Goal: Transaction & Acquisition: Purchase product/service

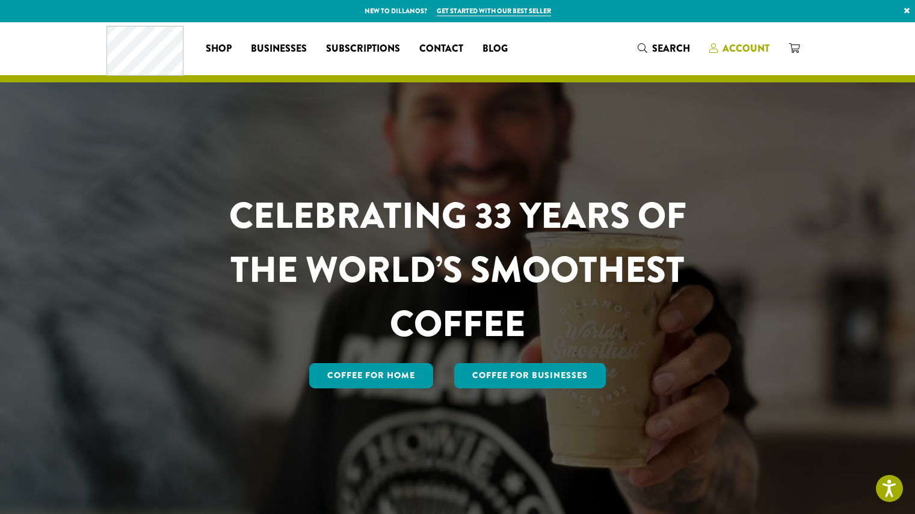
click at [759, 50] on span "Account" at bounding box center [745, 49] width 47 height 14
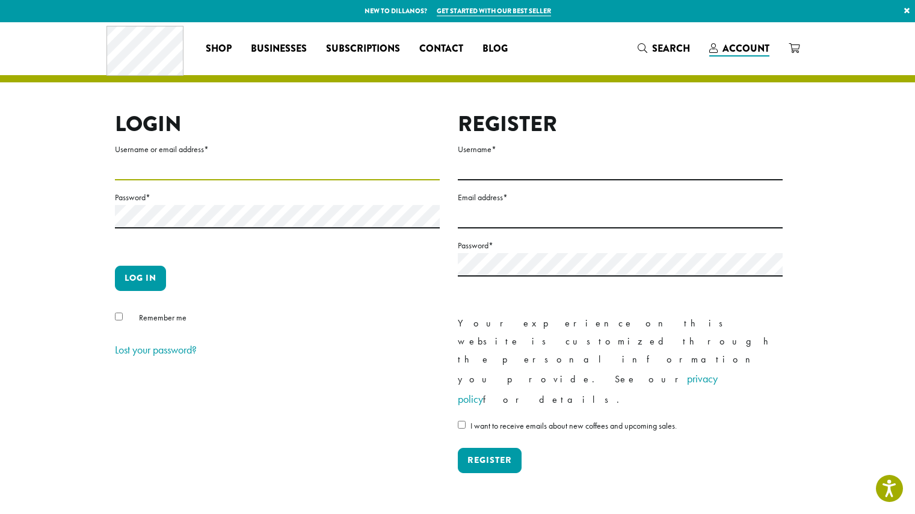
click at [128, 169] on input "Username or email address *" at bounding box center [277, 168] width 325 height 23
type input "*******"
click at [154, 283] on button "Log in" at bounding box center [140, 278] width 51 height 25
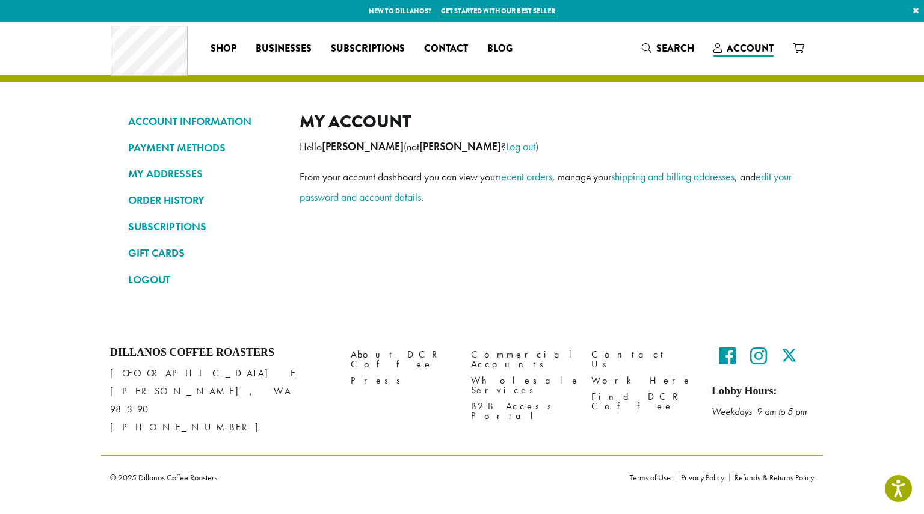
click at [177, 228] on link "SUBSCRIPTIONS" at bounding box center [204, 227] width 153 height 20
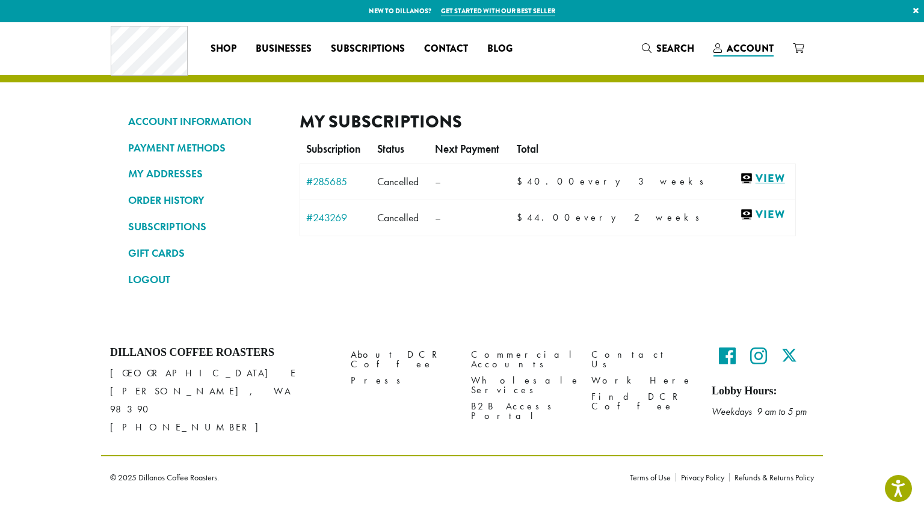
click at [748, 179] on link "View" at bounding box center [764, 178] width 49 height 15
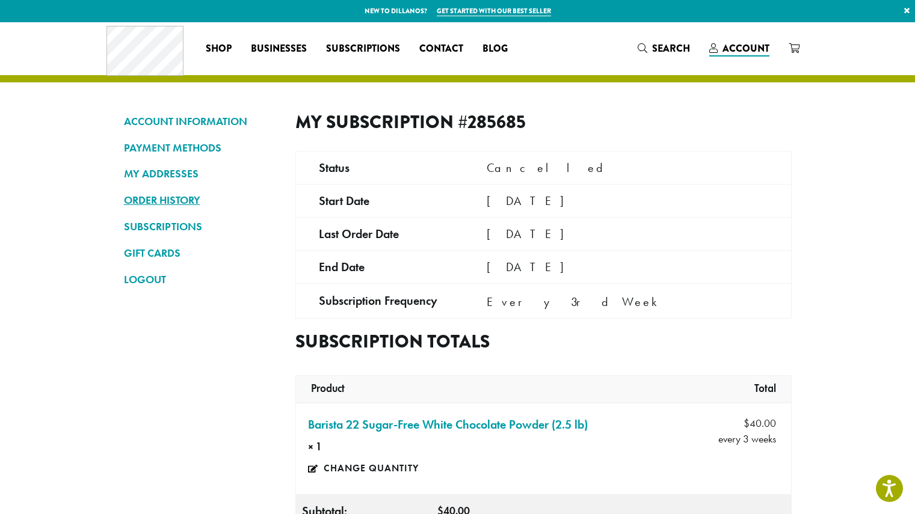
click at [185, 202] on link "ORDER HISTORY" at bounding box center [200, 200] width 153 height 20
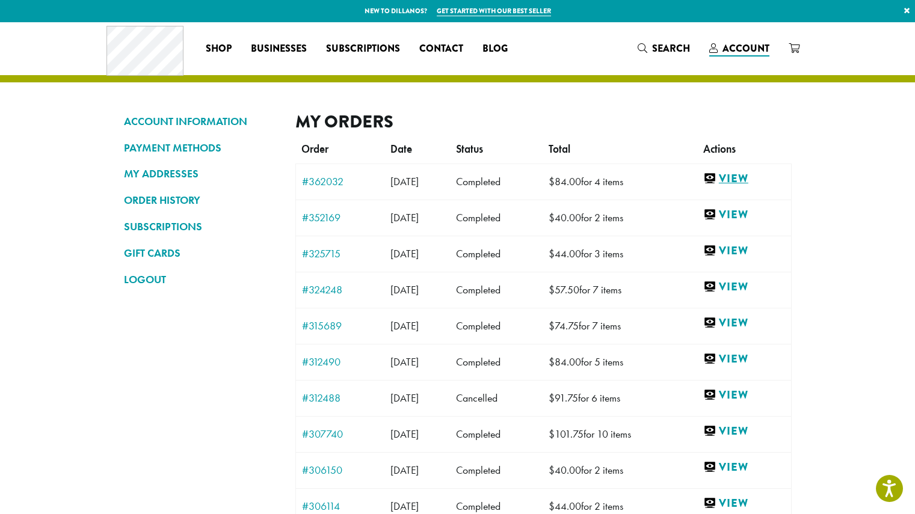
click at [755, 183] on link "View" at bounding box center [744, 178] width 82 height 15
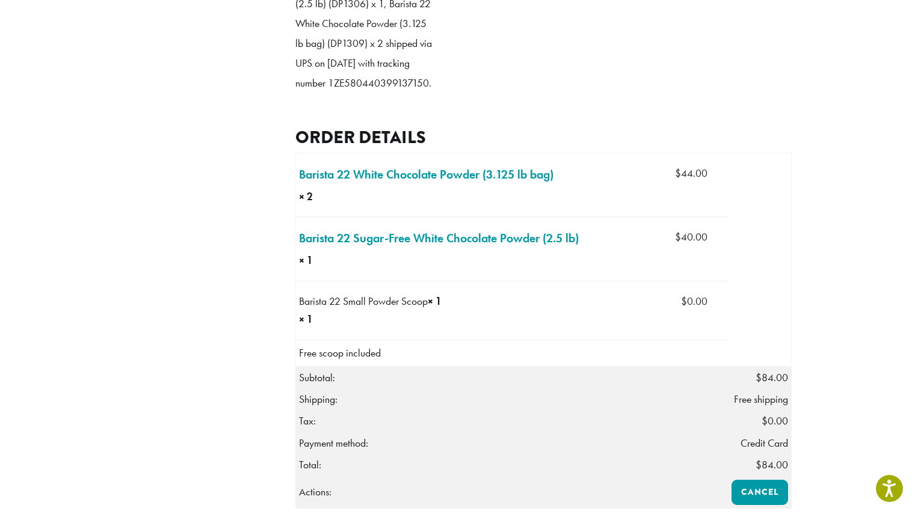
scroll to position [283, 0]
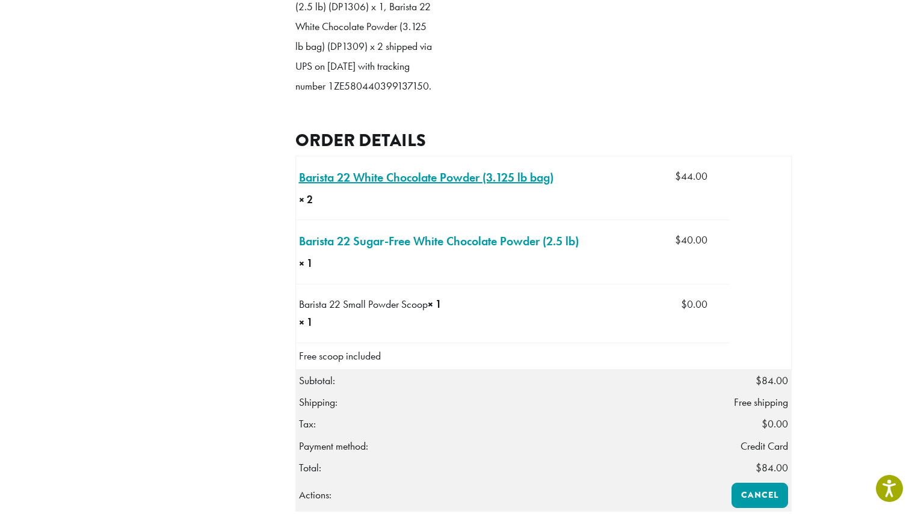
click at [469, 186] on link "Barista 22 White Chocolate Powder (3.125 lb bag) × 2" at bounding box center [426, 177] width 254 height 18
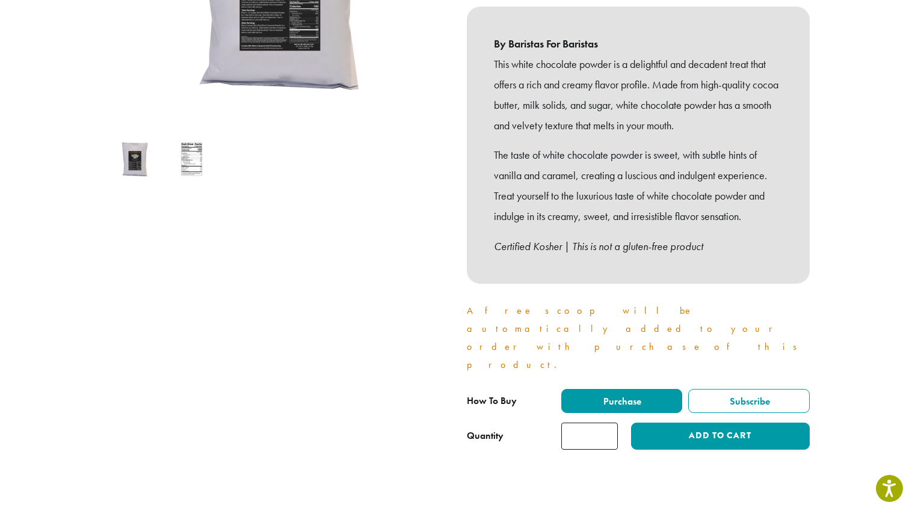
scroll to position [322, 0]
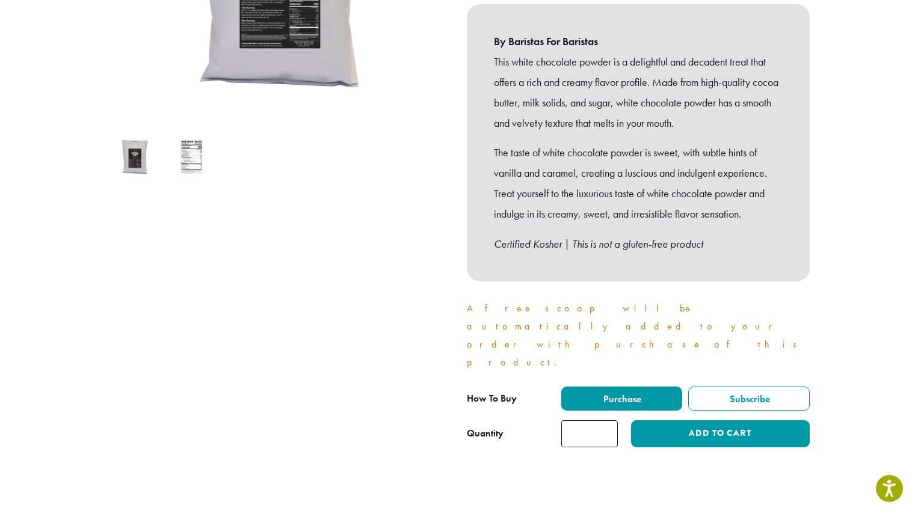
type input "*"
click at [606, 420] on input "*" at bounding box center [589, 433] width 57 height 27
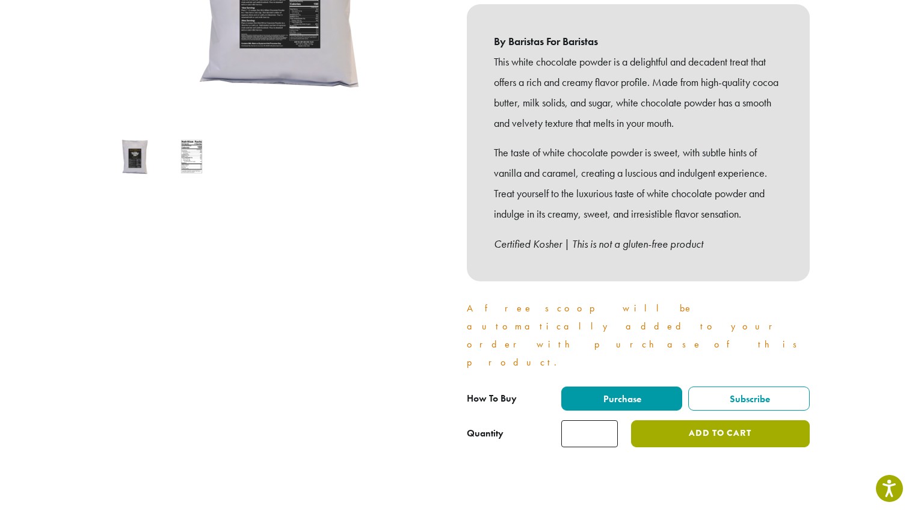
click at [707, 420] on button "Add to cart" at bounding box center [720, 433] width 178 height 27
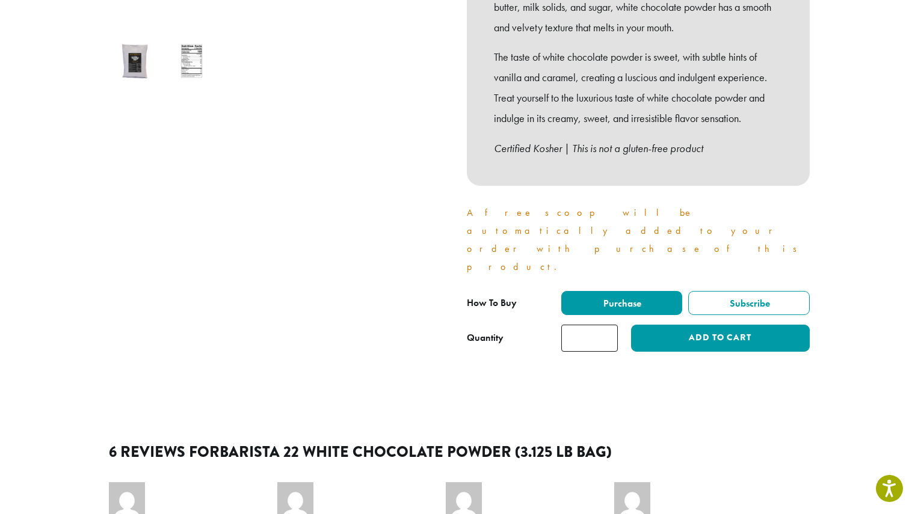
scroll to position [448, 0]
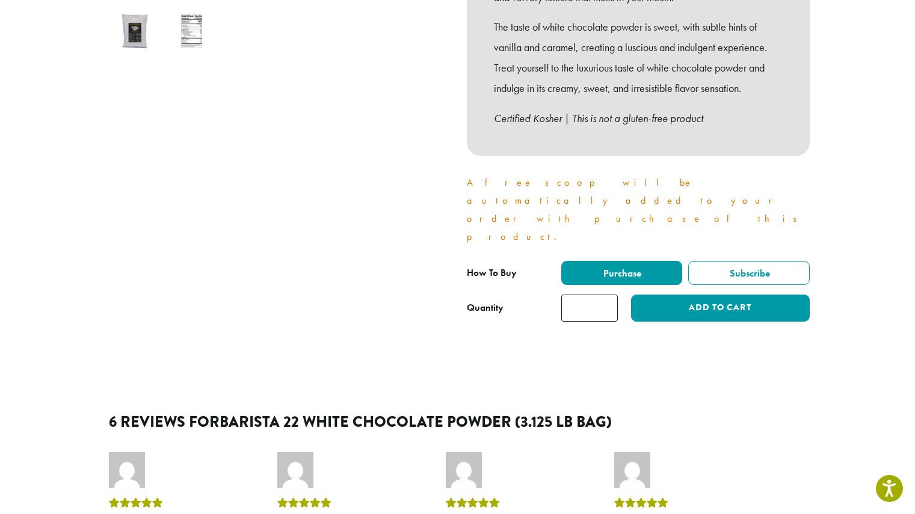
type input "*"
click at [606, 295] on input "*" at bounding box center [589, 308] width 57 height 27
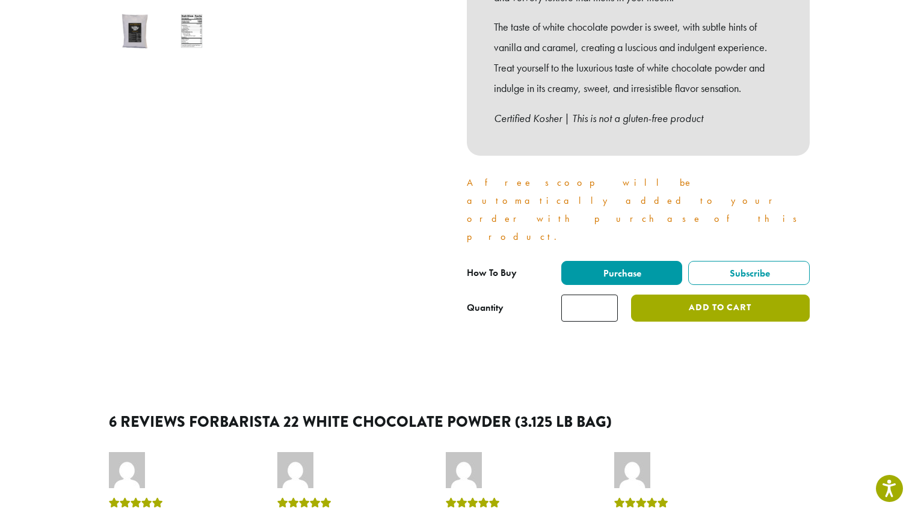
click at [683, 295] on button "Add to cart" at bounding box center [720, 308] width 178 height 27
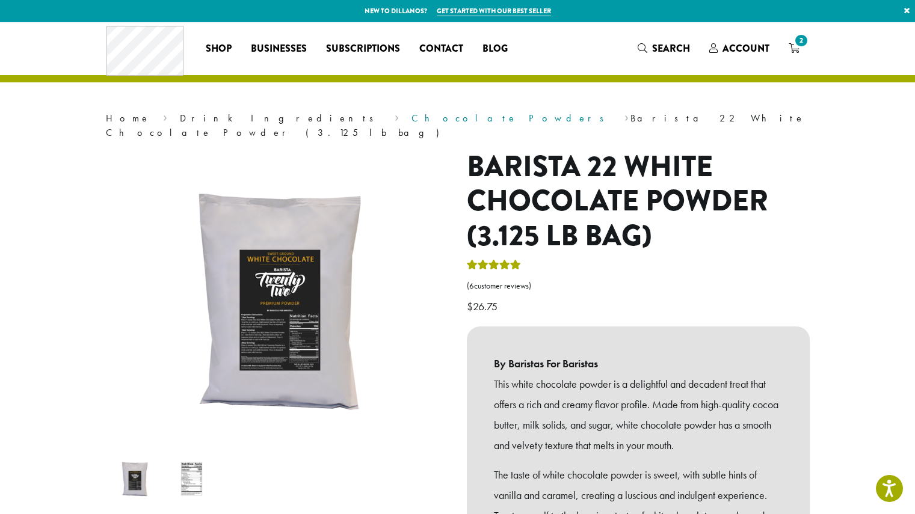
click at [411, 120] on link "Chocolate Powders" at bounding box center [511, 118] width 200 height 13
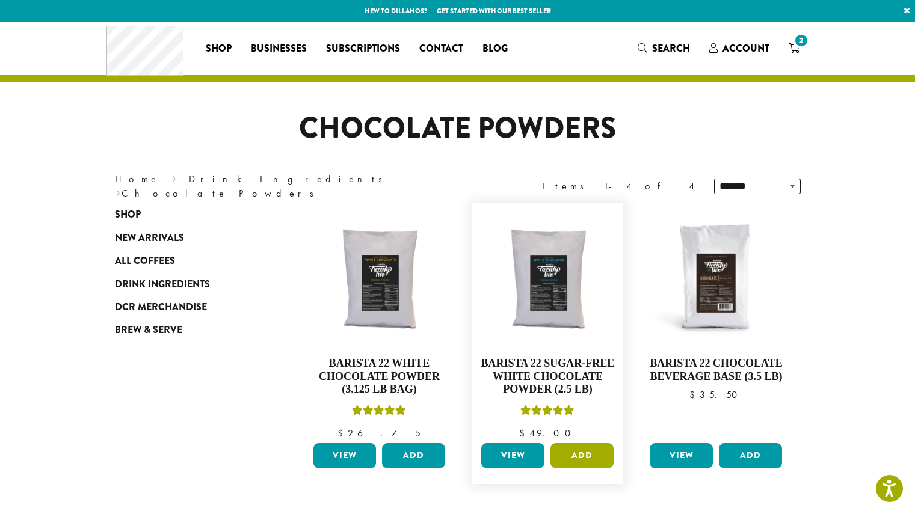
click at [586, 454] on button "Add" at bounding box center [581, 455] width 63 height 25
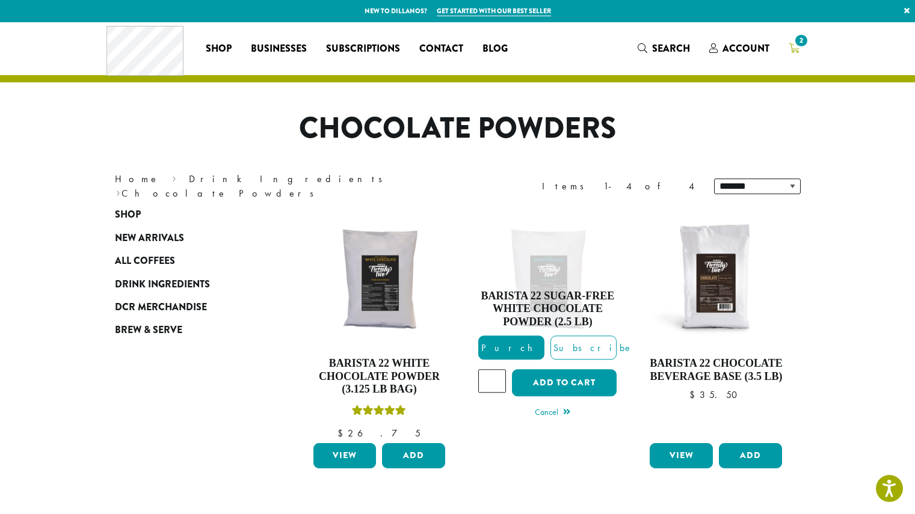
click at [799, 46] on span "2" at bounding box center [801, 40] width 16 height 16
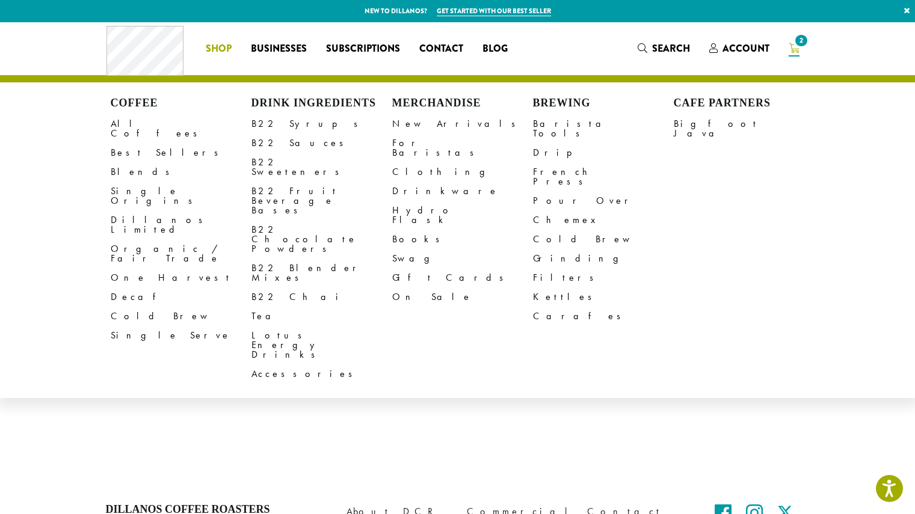
click at [223, 49] on span "Shop" at bounding box center [219, 49] width 26 height 15
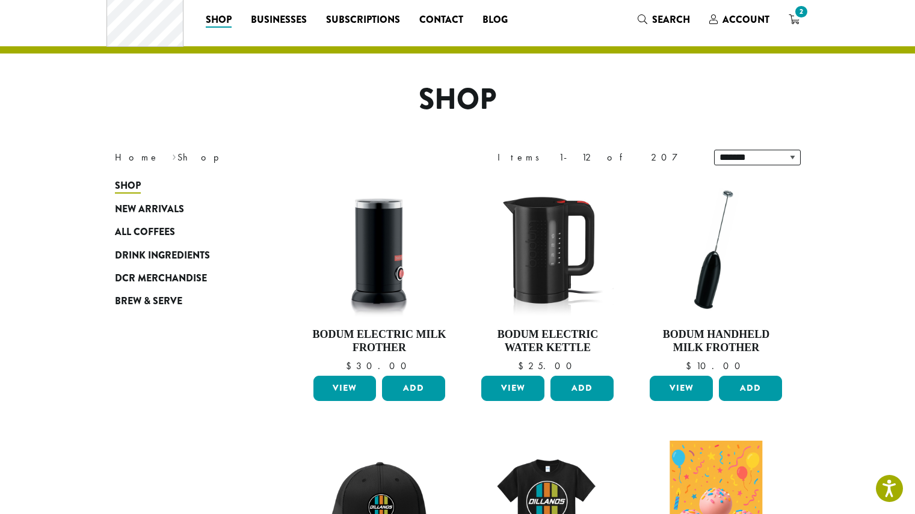
scroll to position [23, 0]
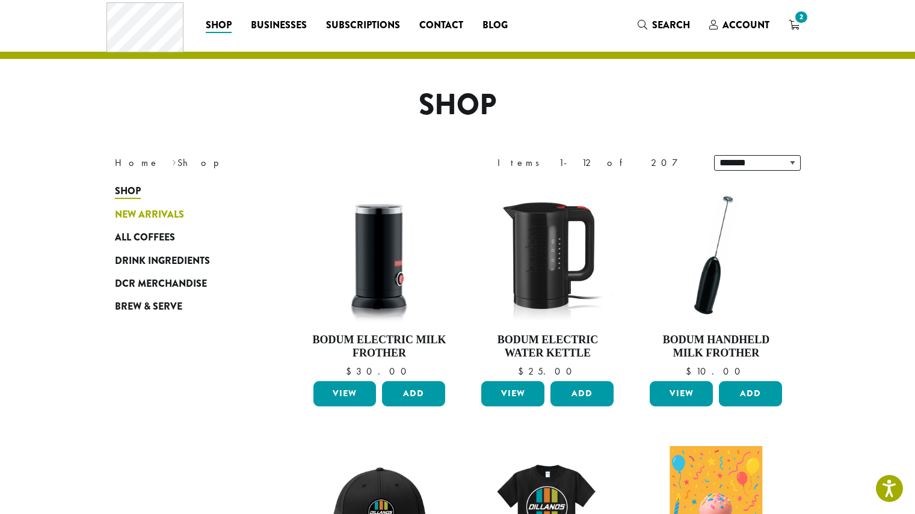
click at [173, 214] on span "New Arrivals" at bounding box center [149, 215] width 69 height 15
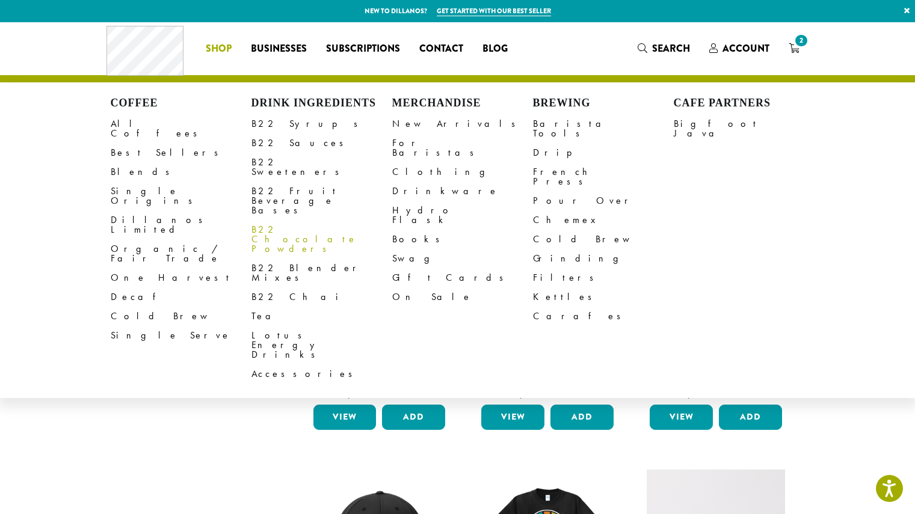
click at [298, 220] on link "B22 Chocolate Powders" at bounding box center [321, 239] width 141 height 38
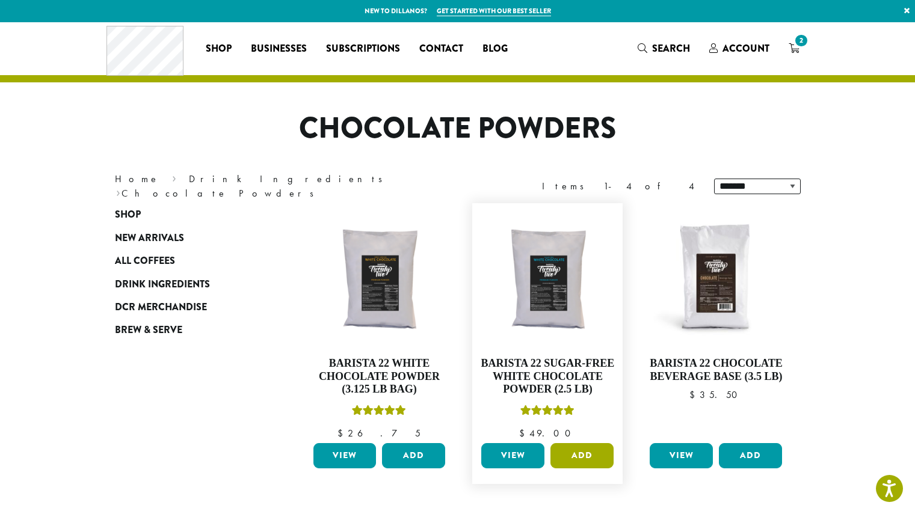
click at [586, 456] on button "Add" at bounding box center [581, 455] width 63 height 25
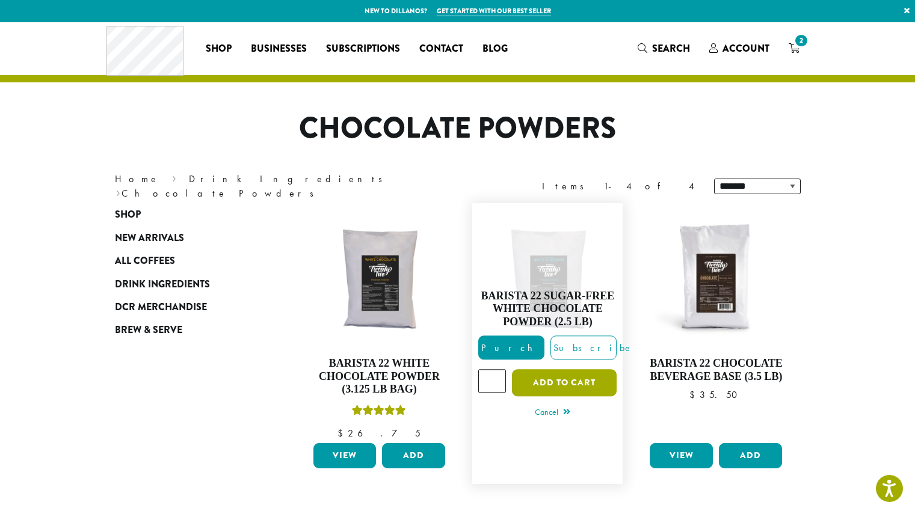
click at [585, 388] on button "Add to cart" at bounding box center [564, 383] width 105 height 27
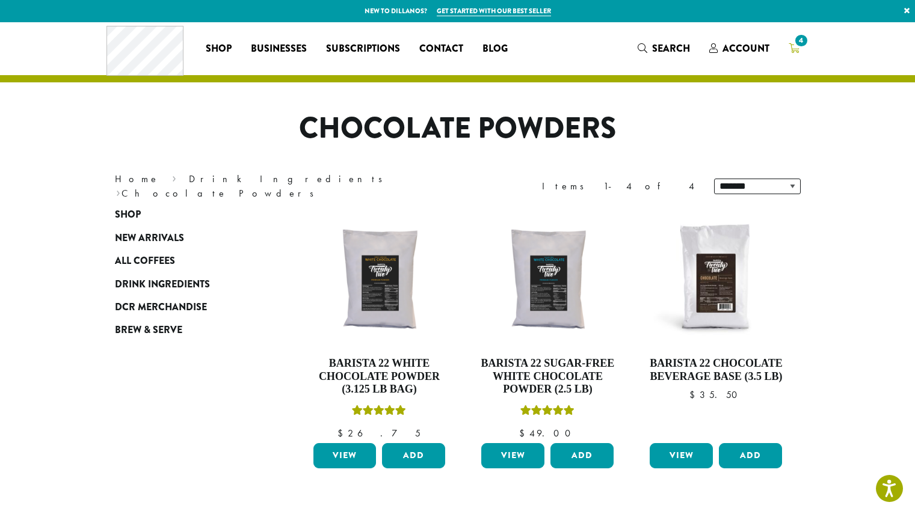
click at [797, 46] on span "4" at bounding box center [801, 40] width 16 height 16
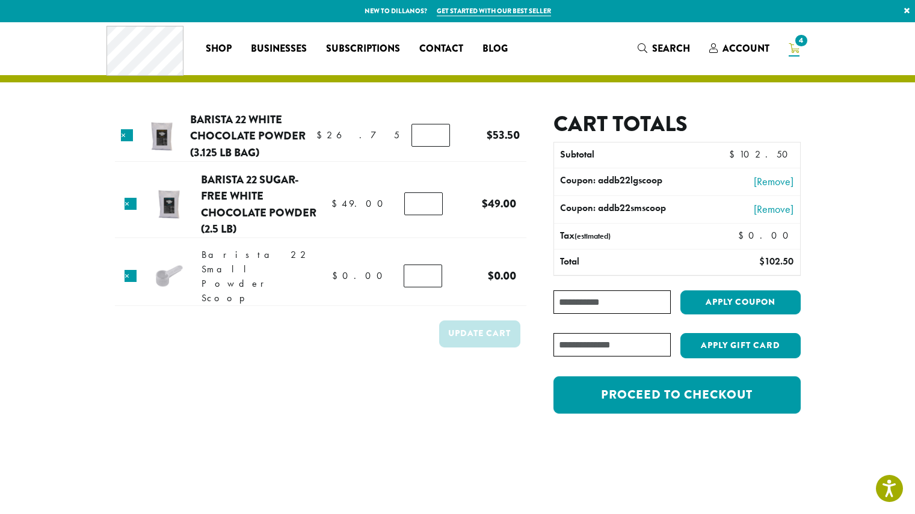
click at [430, 265] on input "*" at bounding box center [423, 276] width 38 height 23
type input "*"
click at [430, 265] on input "*" at bounding box center [423, 276] width 38 height 23
click at [475, 325] on button "Update cart" at bounding box center [479, 334] width 81 height 27
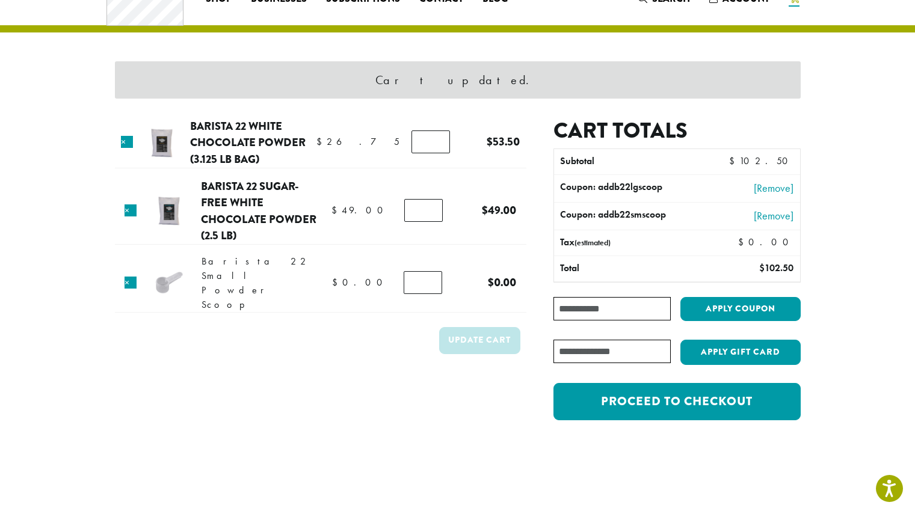
scroll to position [51, 0]
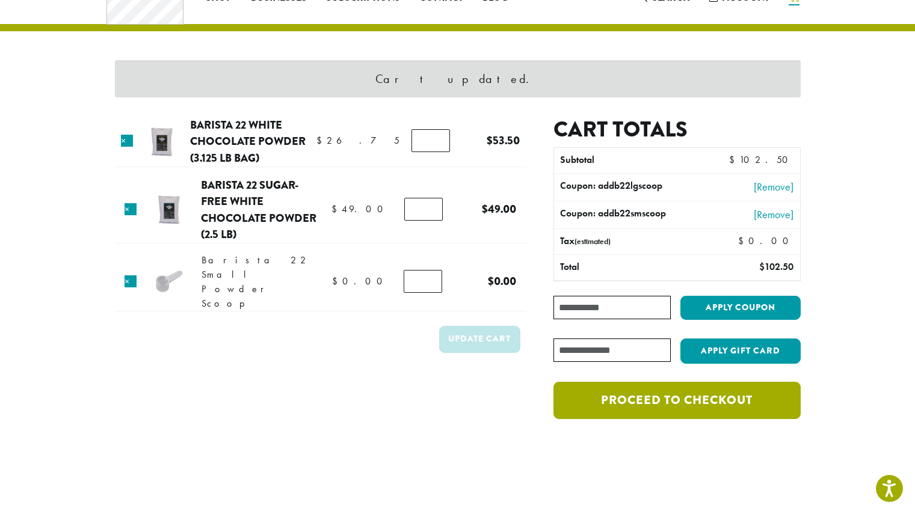
click at [645, 397] on link "Proceed to checkout" at bounding box center [676, 400] width 247 height 37
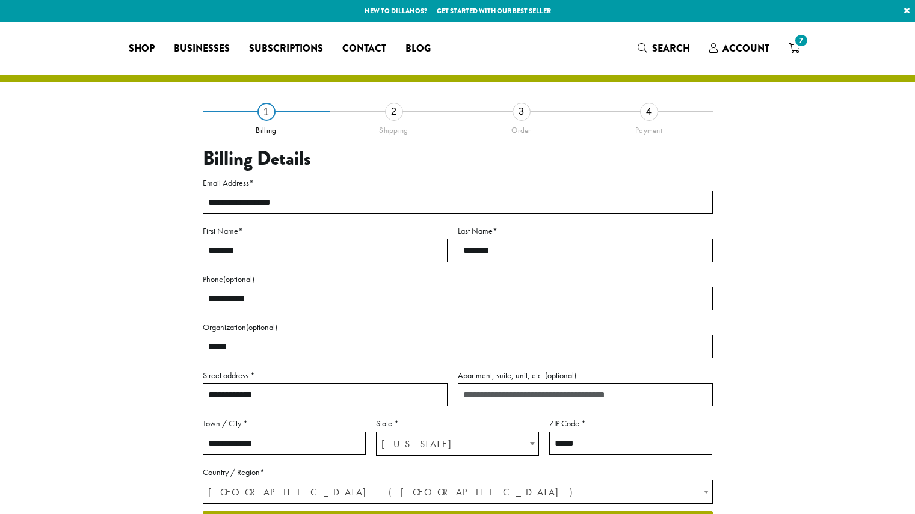
select select "**"
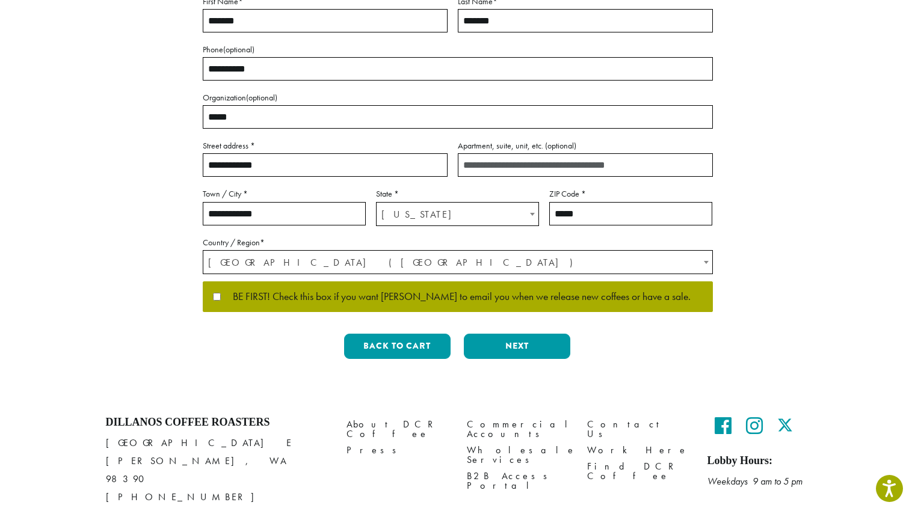
scroll to position [229, 0]
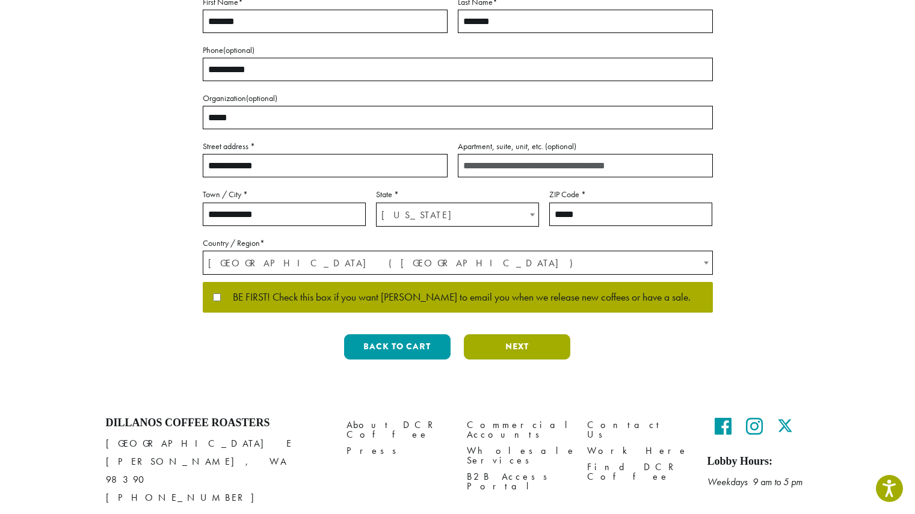
click at [501, 349] on button "Next" at bounding box center [517, 346] width 106 height 25
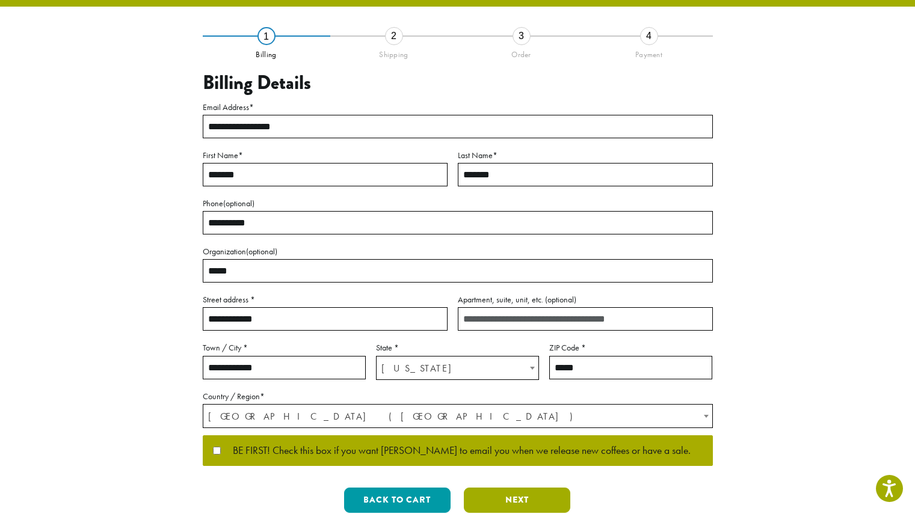
scroll to position [0, 0]
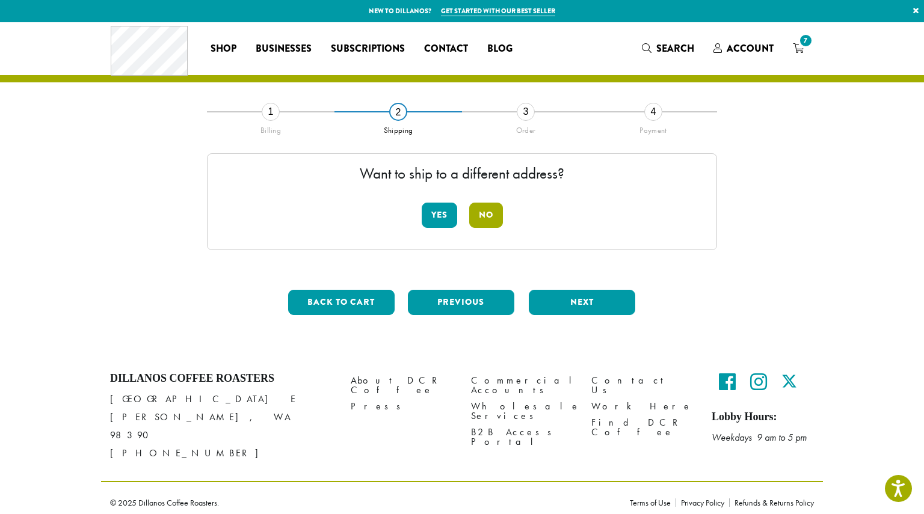
click at [490, 212] on button "No" at bounding box center [486, 215] width 34 height 25
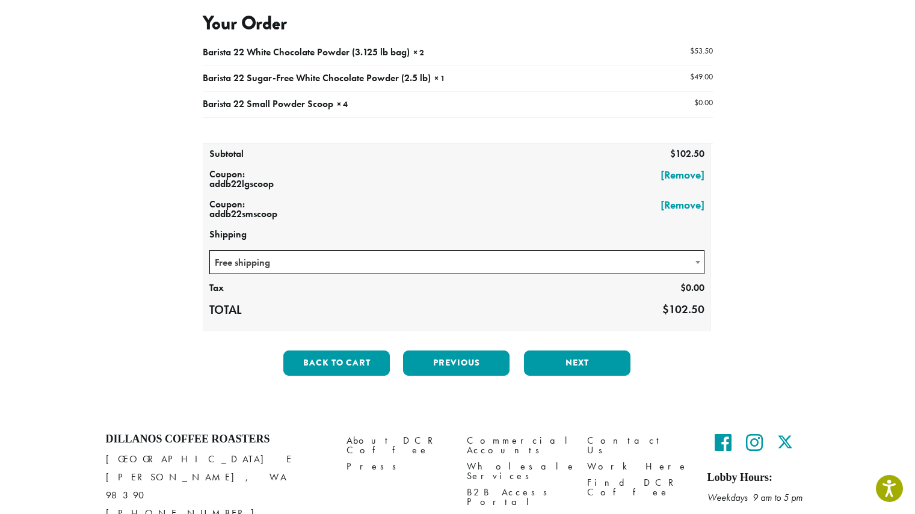
scroll to position [134, 0]
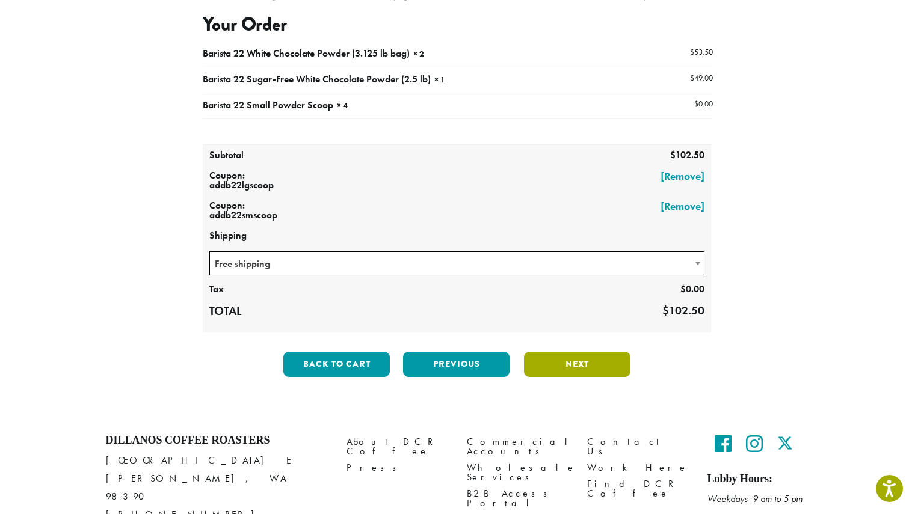
click at [594, 371] on button "Next" at bounding box center [577, 364] width 106 height 25
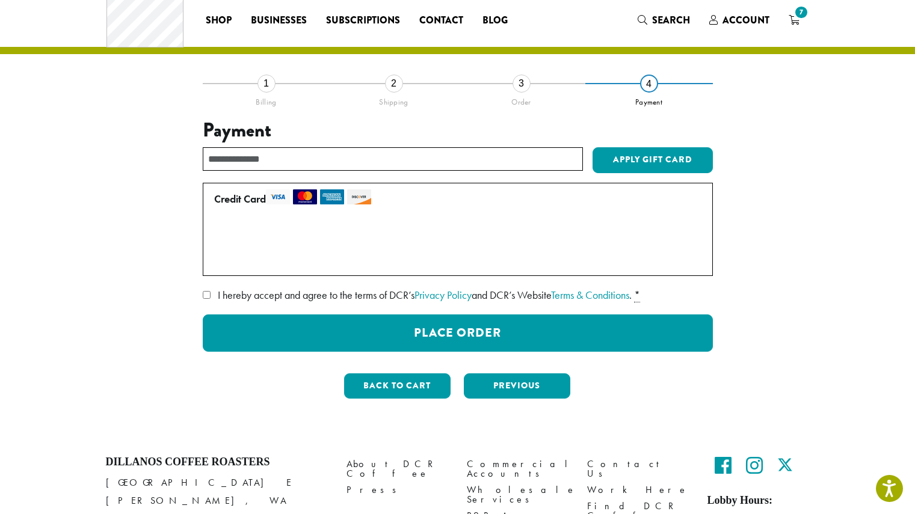
scroll to position [0, 0]
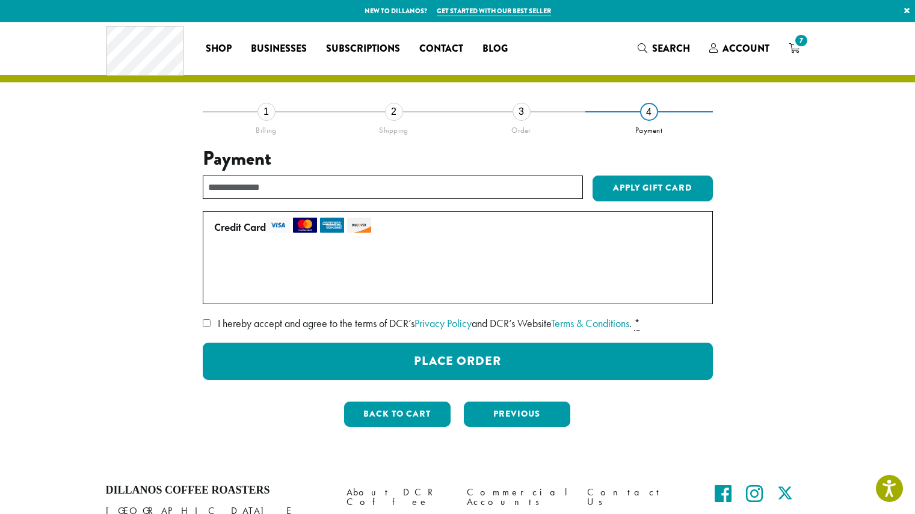
click at [387, 120] on li "2 Shipping" at bounding box center [394, 129] width 128 height 36
click at [402, 113] on div "2" at bounding box center [394, 112] width 18 height 18
click at [533, 423] on button "Previous" at bounding box center [517, 414] width 106 height 25
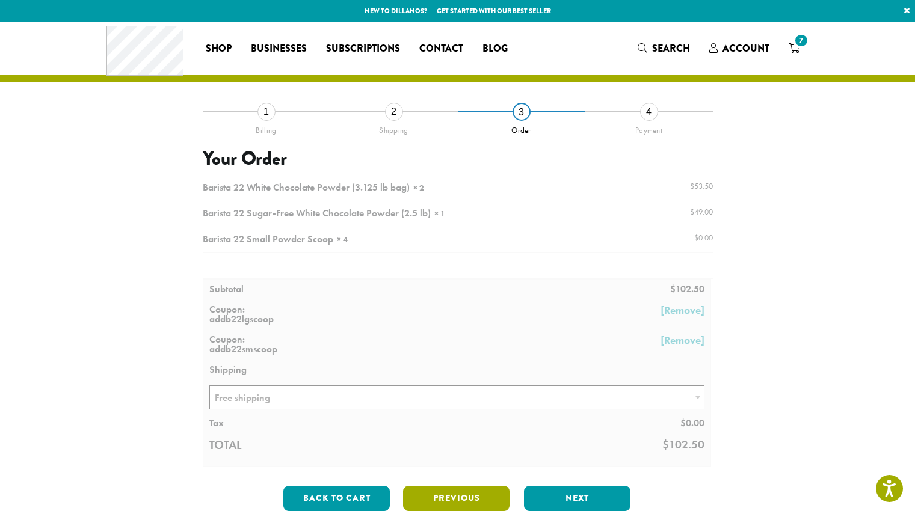
click at [446, 490] on button "Previous" at bounding box center [456, 498] width 106 height 25
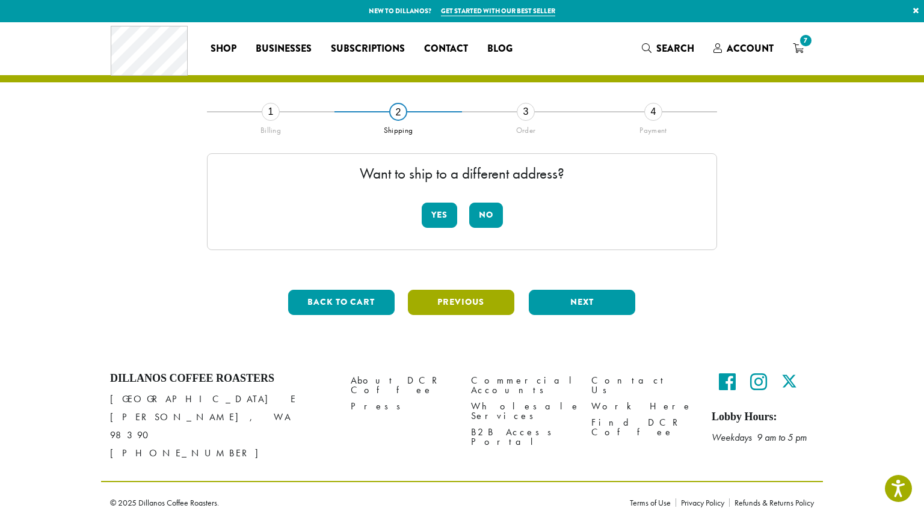
click at [457, 303] on button "Previous" at bounding box center [461, 302] width 106 height 25
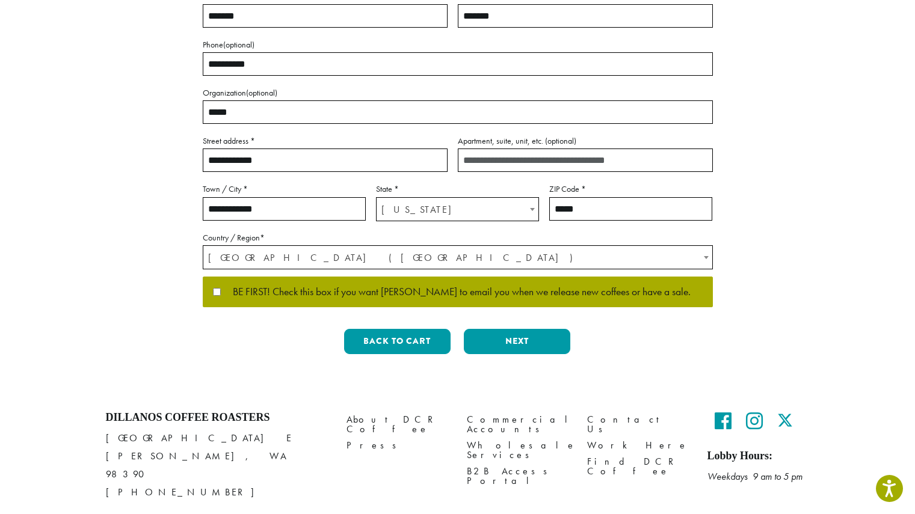
scroll to position [234, 0]
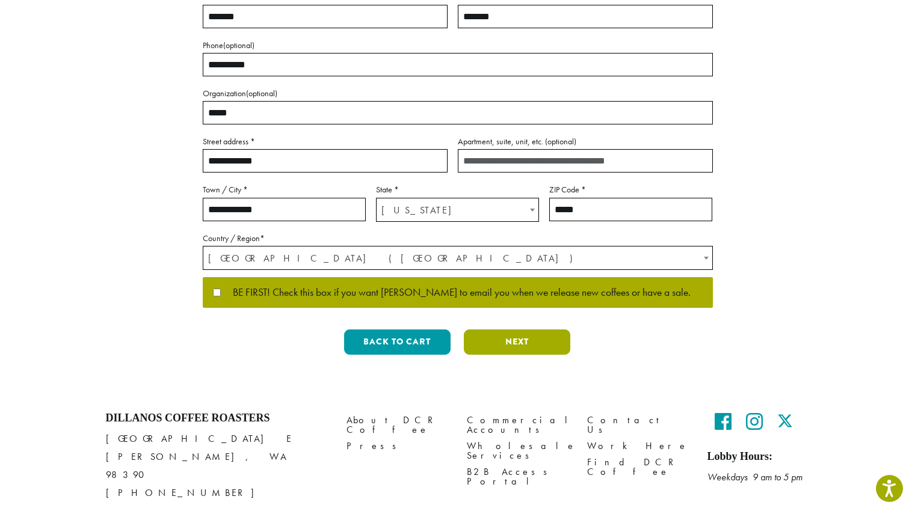
click at [544, 337] on button "Next" at bounding box center [517, 342] width 106 height 25
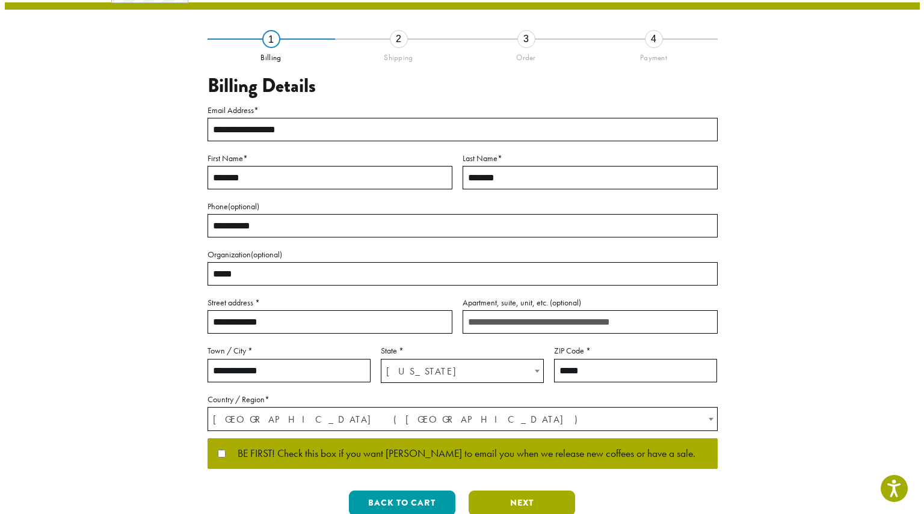
scroll to position [0, 0]
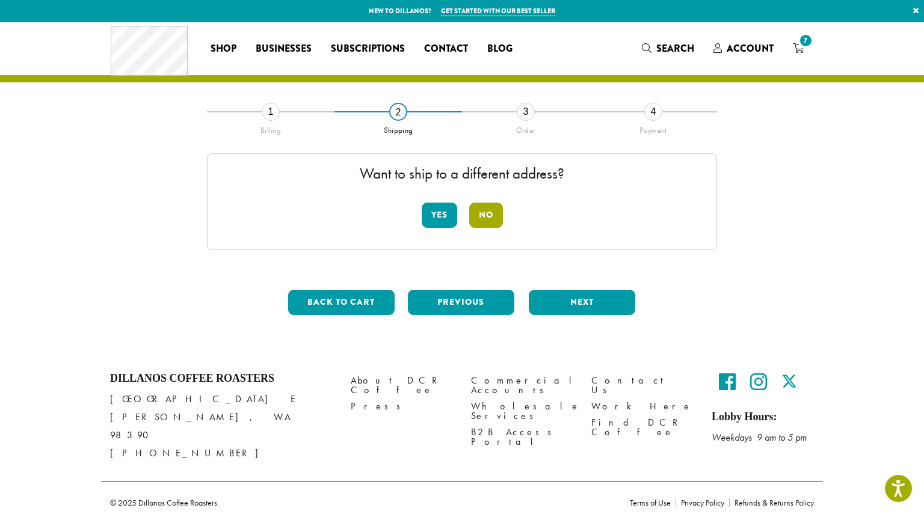
click at [490, 215] on button "No" at bounding box center [486, 215] width 34 height 25
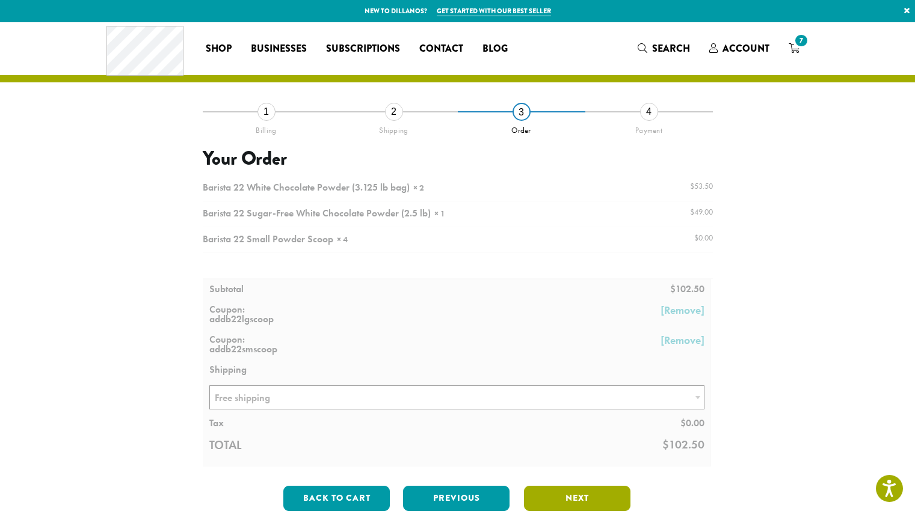
click at [600, 498] on button "Next" at bounding box center [577, 498] width 106 height 25
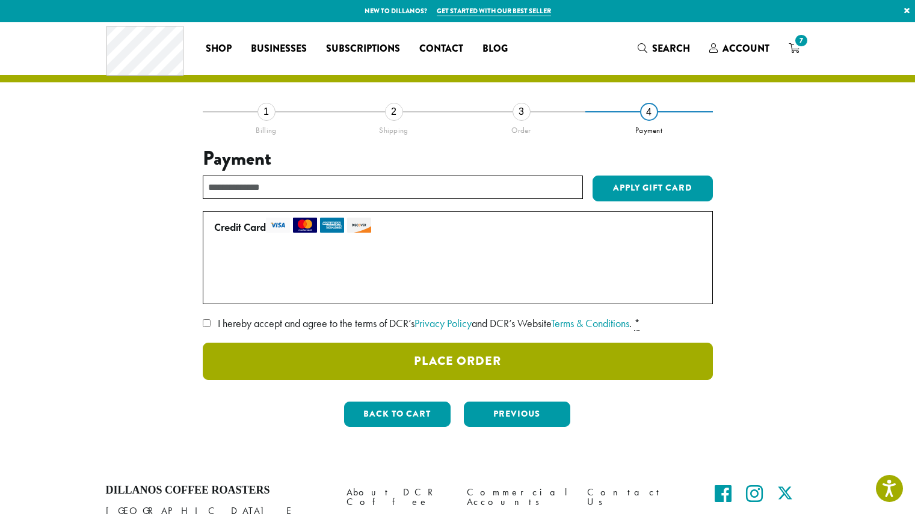
click at [538, 365] on button "Place Order" at bounding box center [458, 361] width 510 height 37
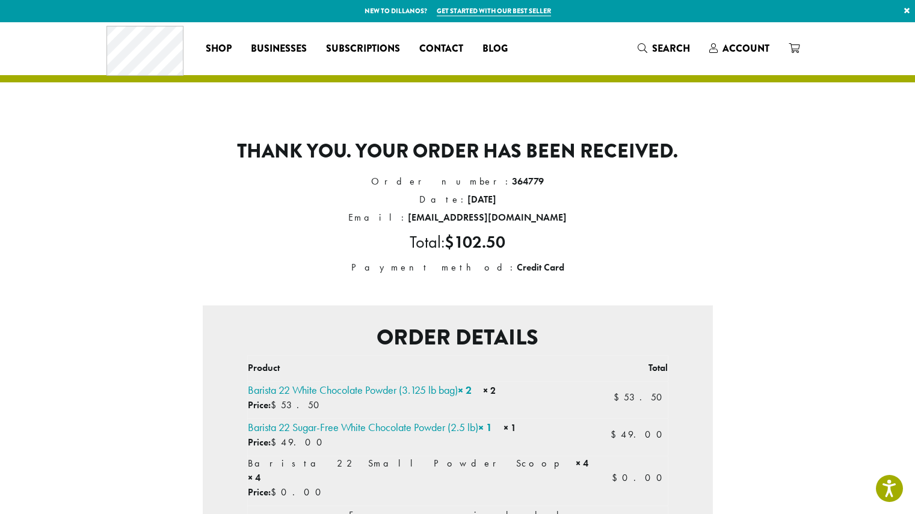
click at [749, 337] on div "Thank you. Your order has been received. Order number: 364779 Date: [DATE] Emai…" at bounding box center [458, 462] width 686 height 703
